Goal: Task Accomplishment & Management: Manage account settings

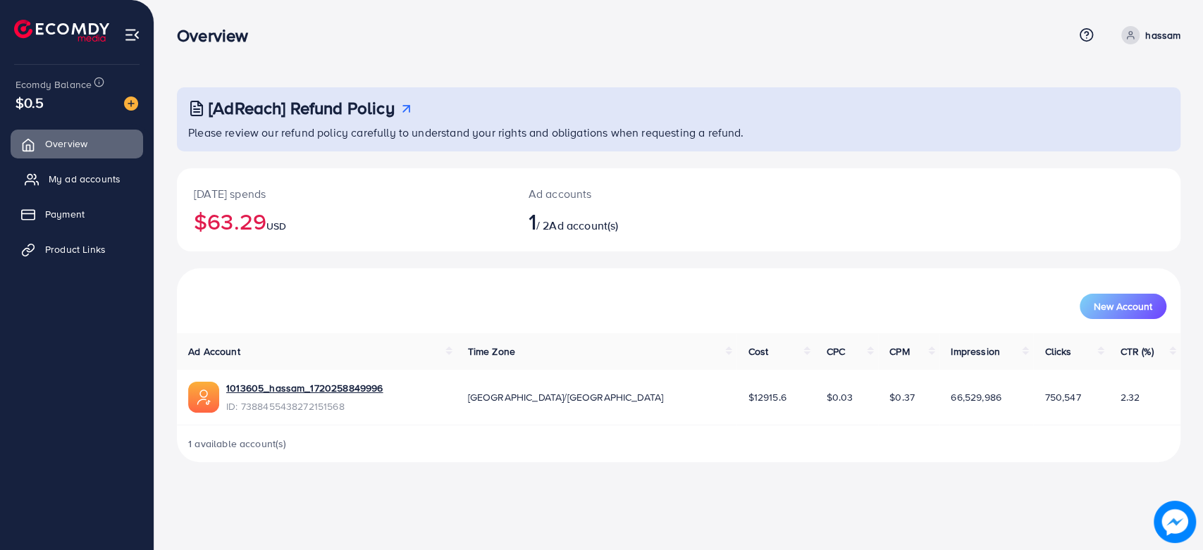
click at [98, 177] on span "My ad accounts" at bounding box center [85, 179] width 72 height 14
